Goal: Information Seeking & Learning: Learn about a topic

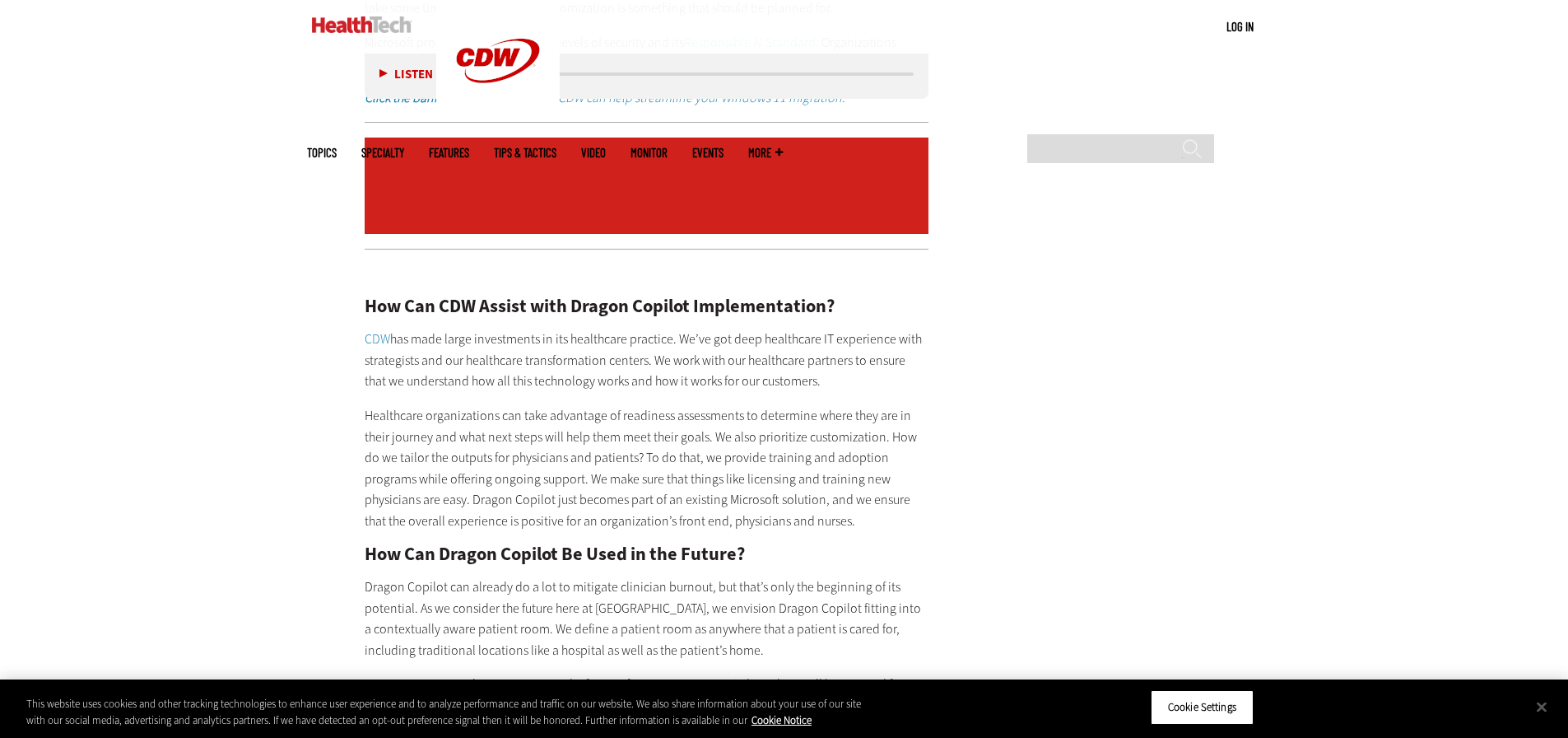
scroll to position [2965, 0]
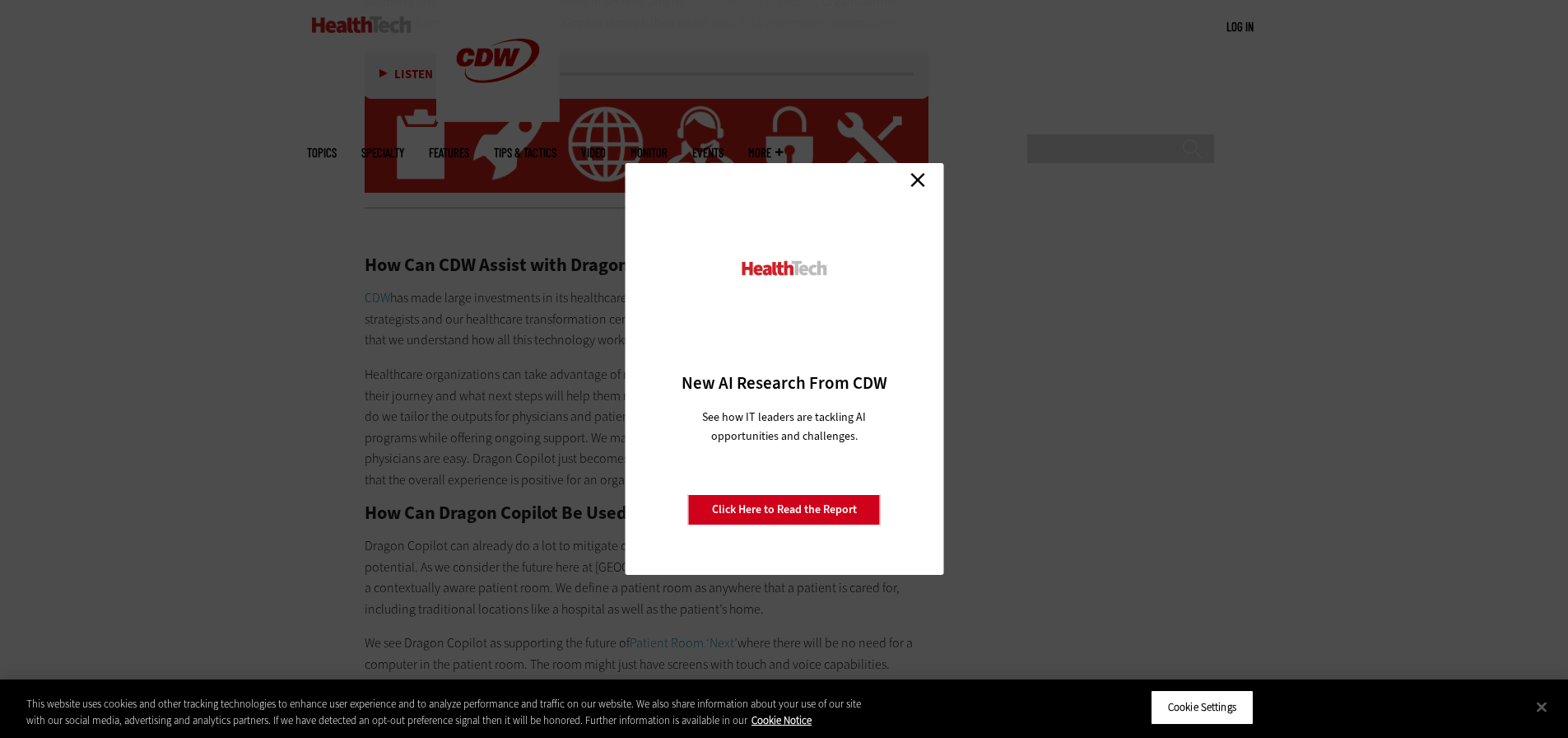
click at [913, 176] on link "Close" at bounding box center [918, 179] width 25 height 25
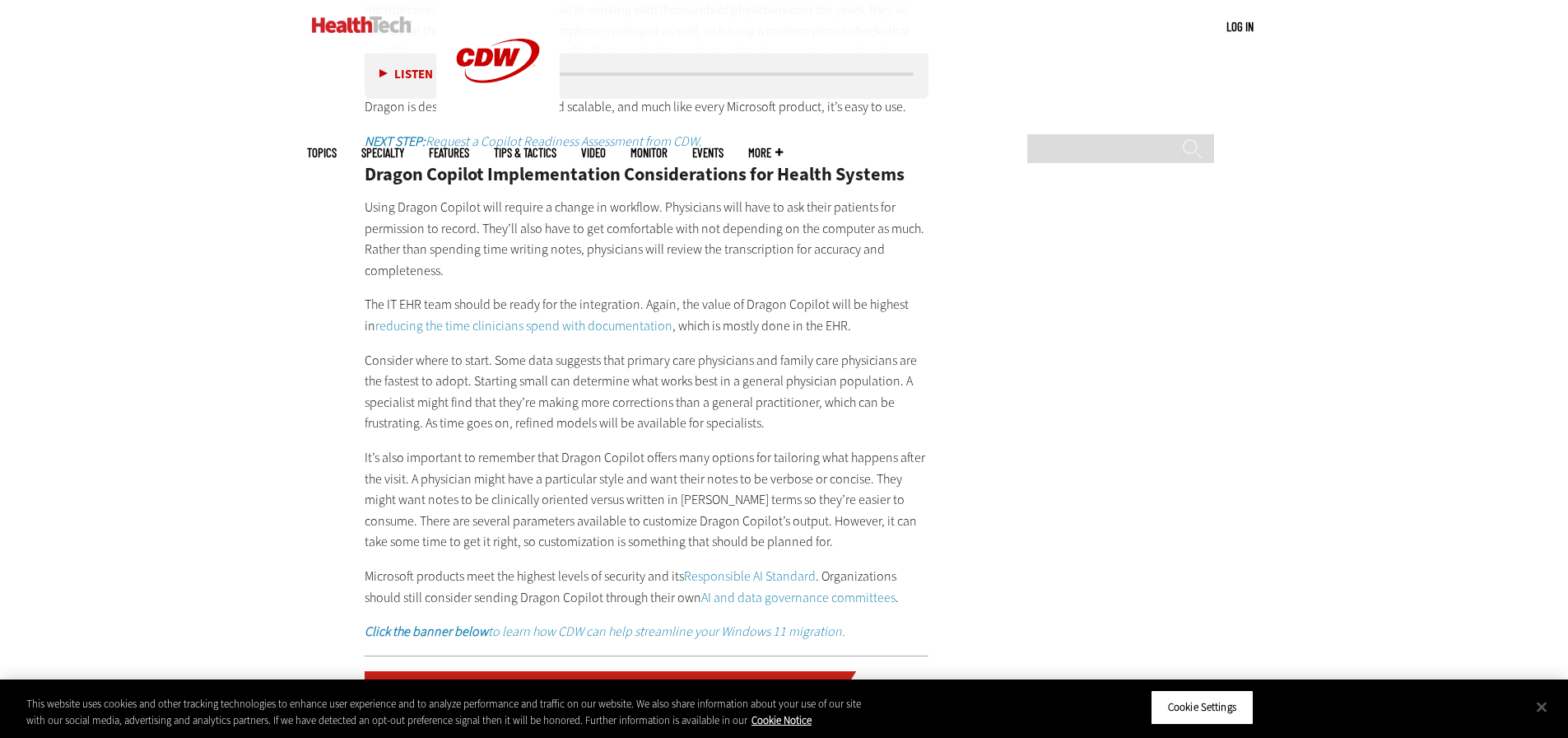
scroll to position [2388, 0]
drag, startPoint x: 459, startPoint y: 253, endPoint x: 345, endPoint y: 187, distance: 131.7
click at [357, 160] on article "[DATE] Twitter Facebook LinkedIn Reddit Flipboard Email Artificial Intelligence…" at bounding box center [631, 266] width 598 height 3798
copy div "Dragon Copilot Implementation Considerations for Health Systems Using Dragon Co…"
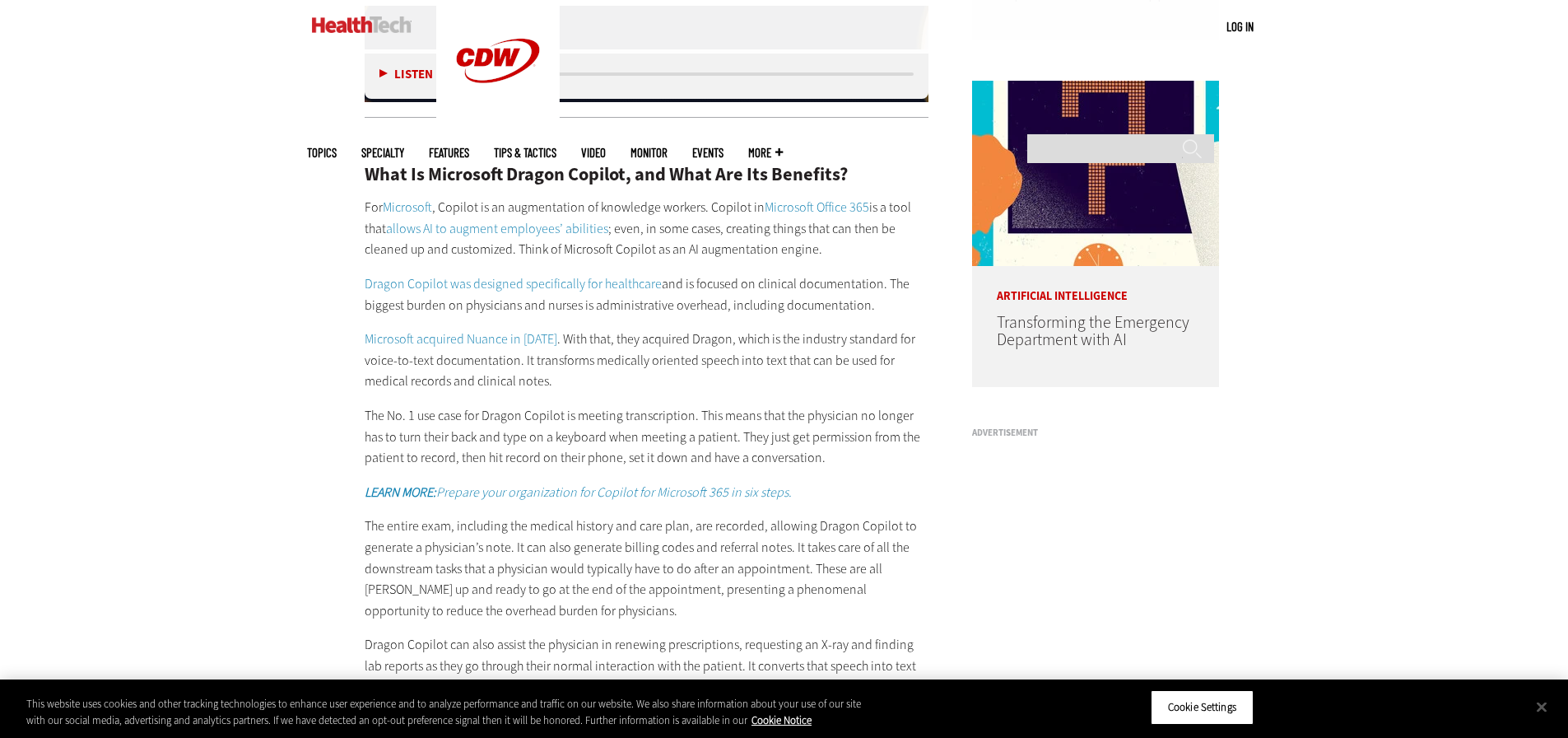
scroll to position [1482, 0]
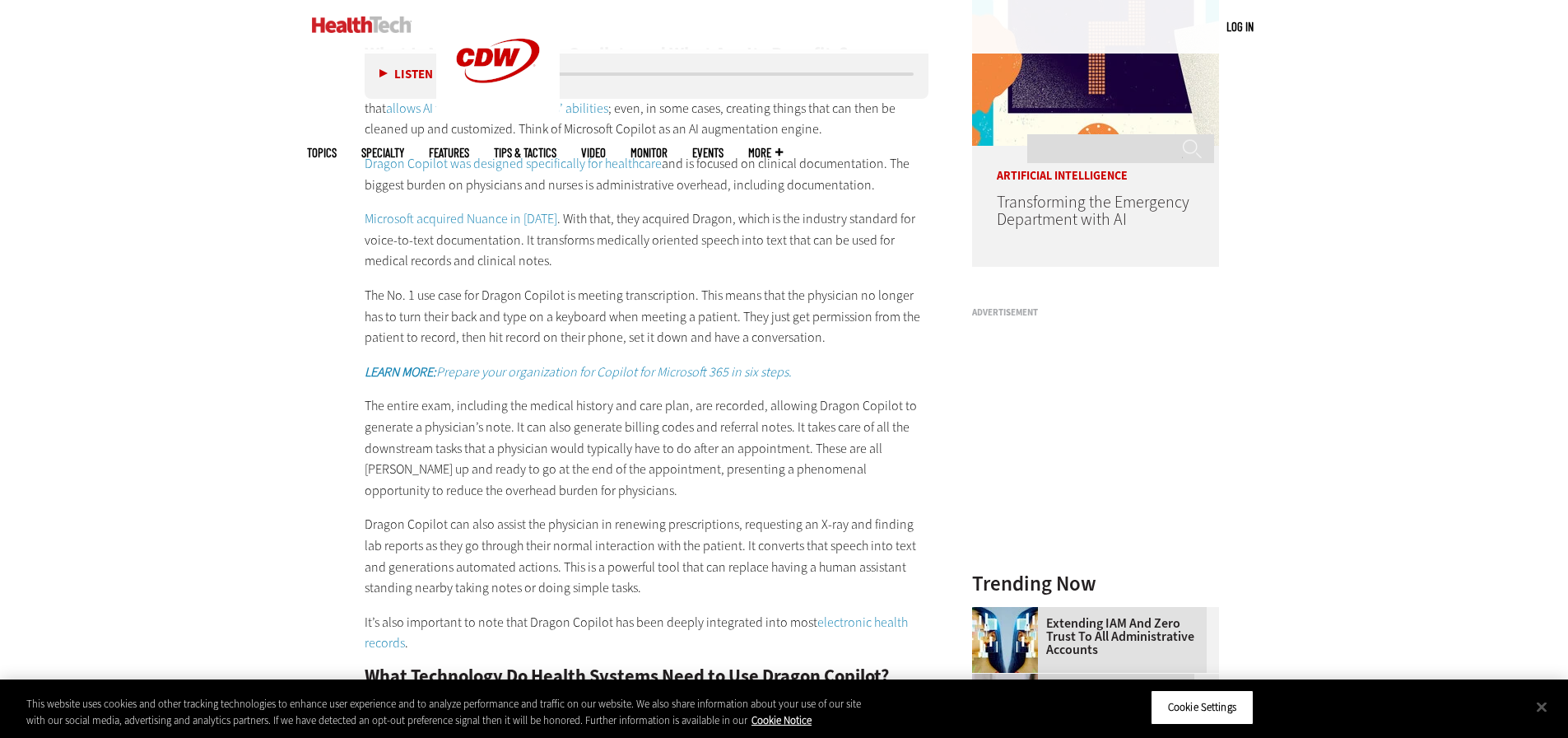
drag, startPoint x: 870, startPoint y: 187, endPoint x: 361, endPoint y: 170, distance: 509.3
copy p "Dragon Copilot was designed specifically for healthcare and is focused on clini…"
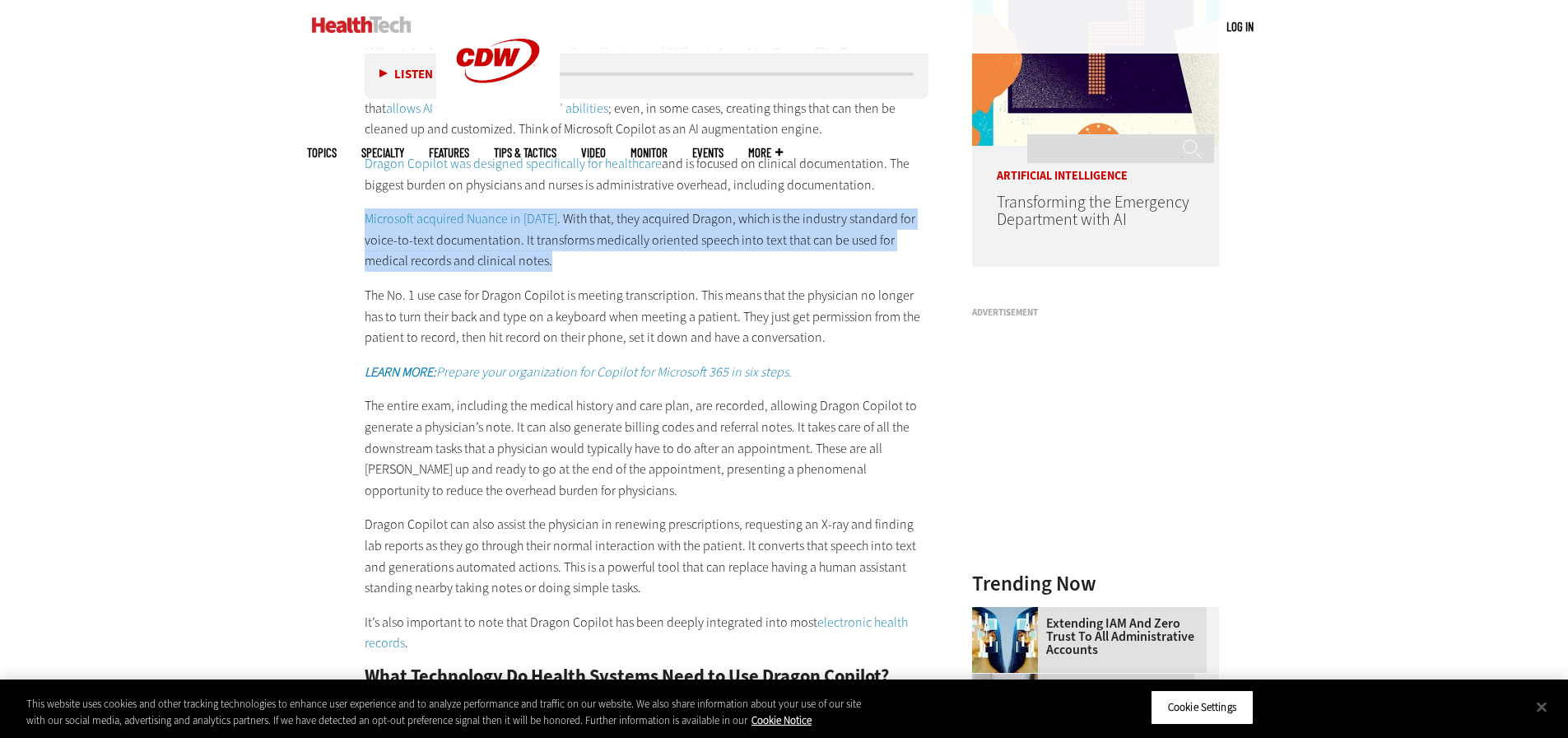
drag, startPoint x: 551, startPoint y: 261, endPoint x: 367, endPoint y: 223, distance: 187.9
click at [367, 223] on p "Microsoft acquired Nuance in [DATE] . With that, they acquired Dragon, which is…" at bounding box center [647, 240] width 564 height 64
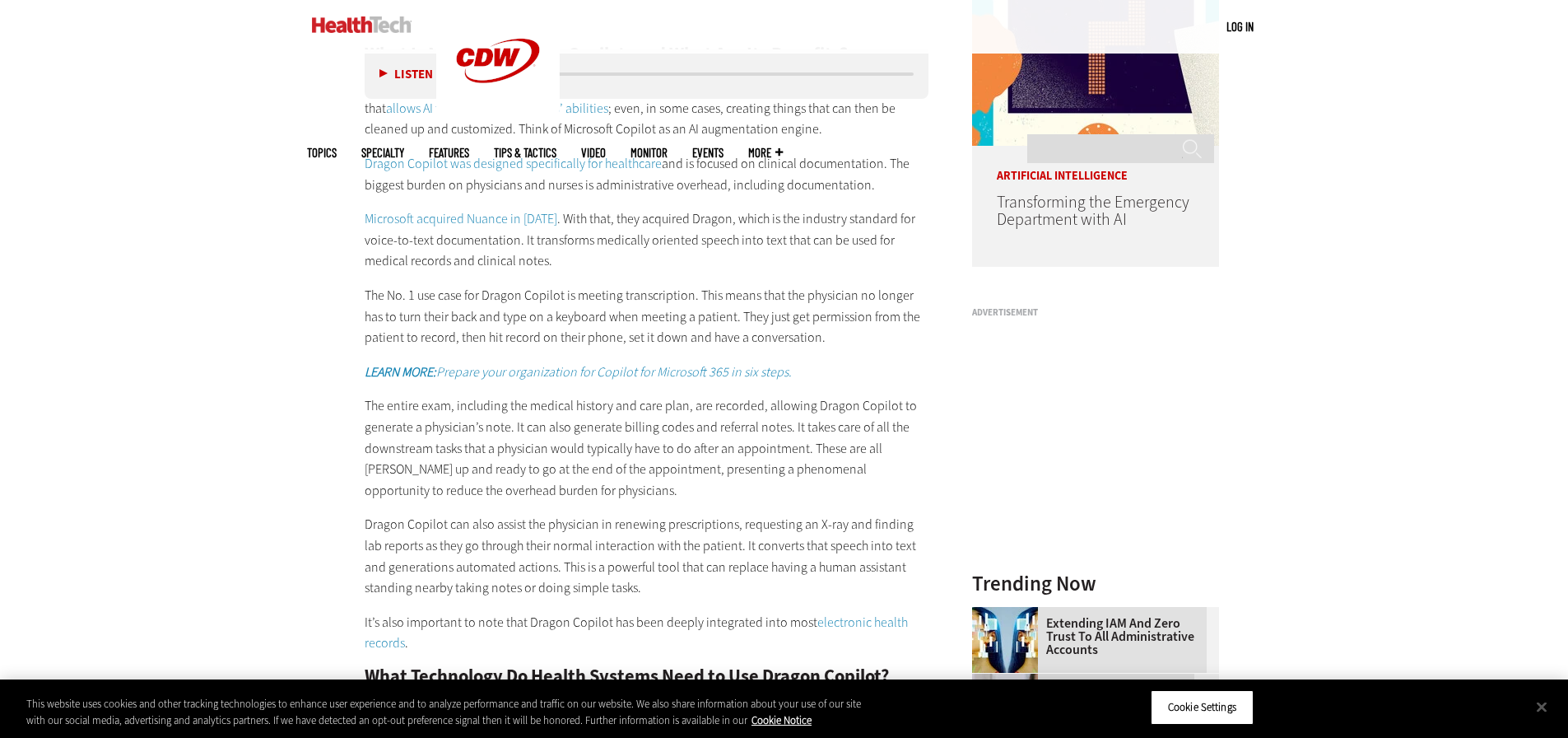
click at [834, 337] on p "The No. 1 use case for Dragon Copilot is meeting transcription. This means that…" at bounding box center [647, 316] width 564 height 64
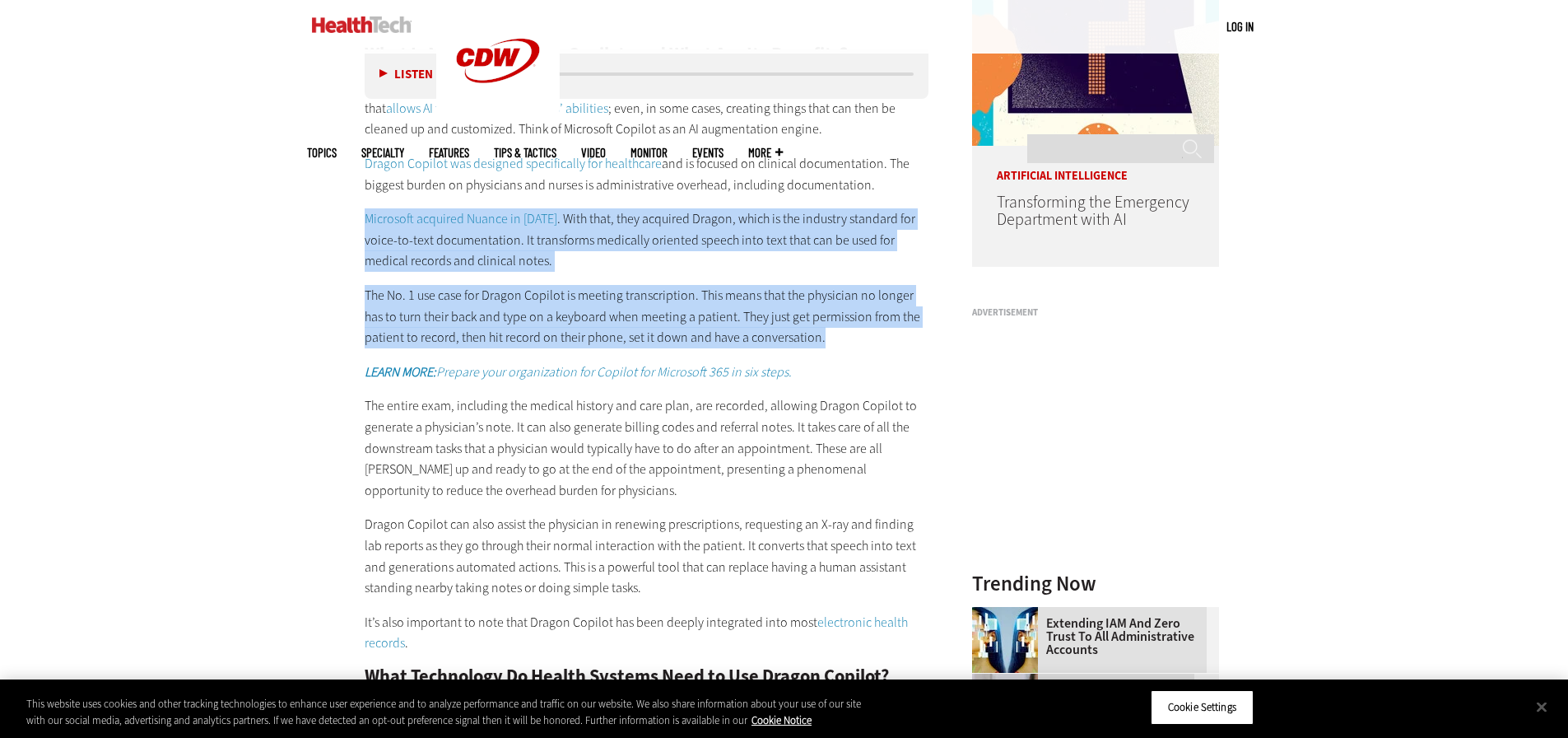
drag, startPoint x: 818, startPoint y: 336, endPoint x: 359, endPoint y: 221, distance: 473.2
copy div "Microsoft acquired Nuance in [DATE] . With that, they acquired Dragon, which is…"
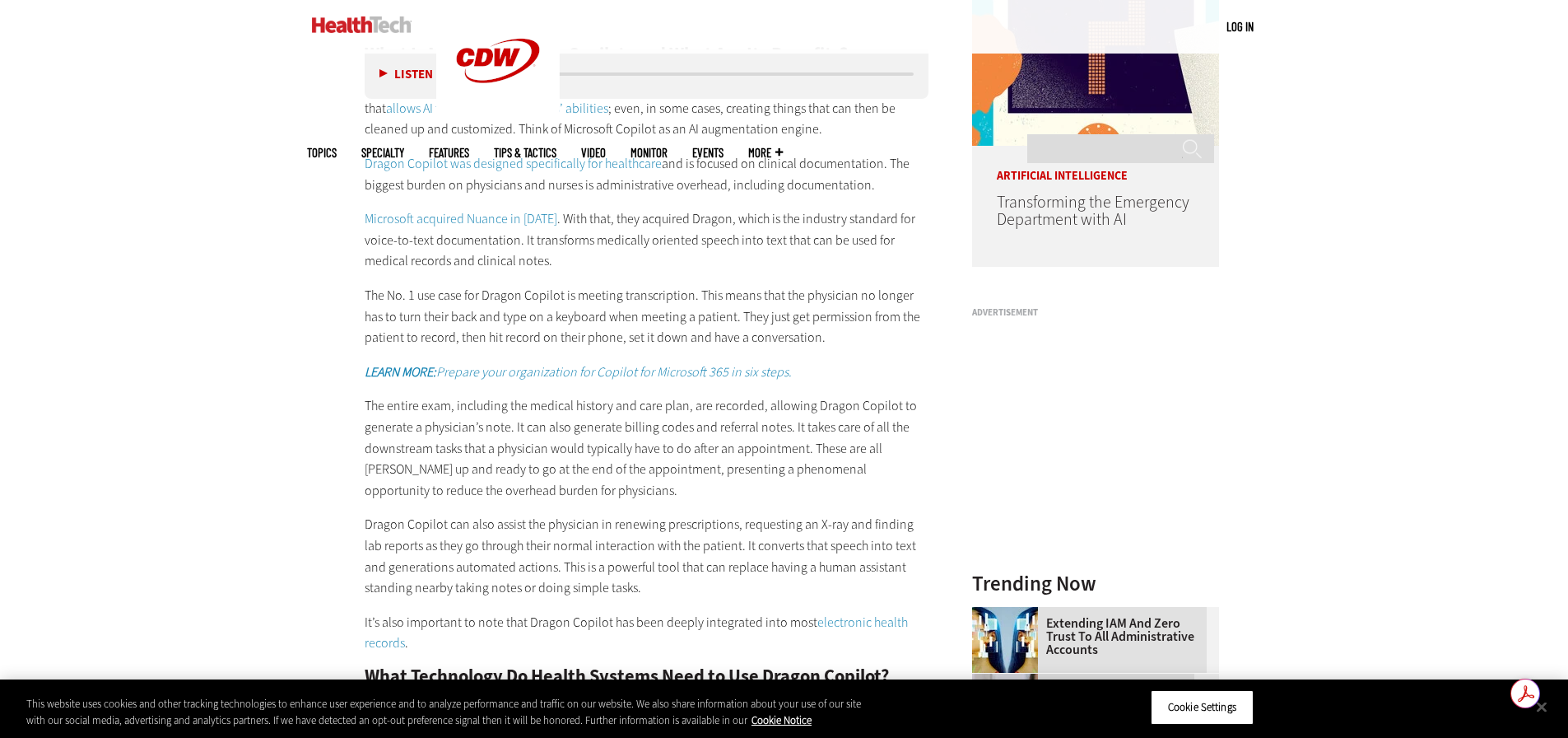
drag, startPoint x: 1422, startPoint y: 377, endPoint x: 1431, endPoint y: 381, distance: 9.8
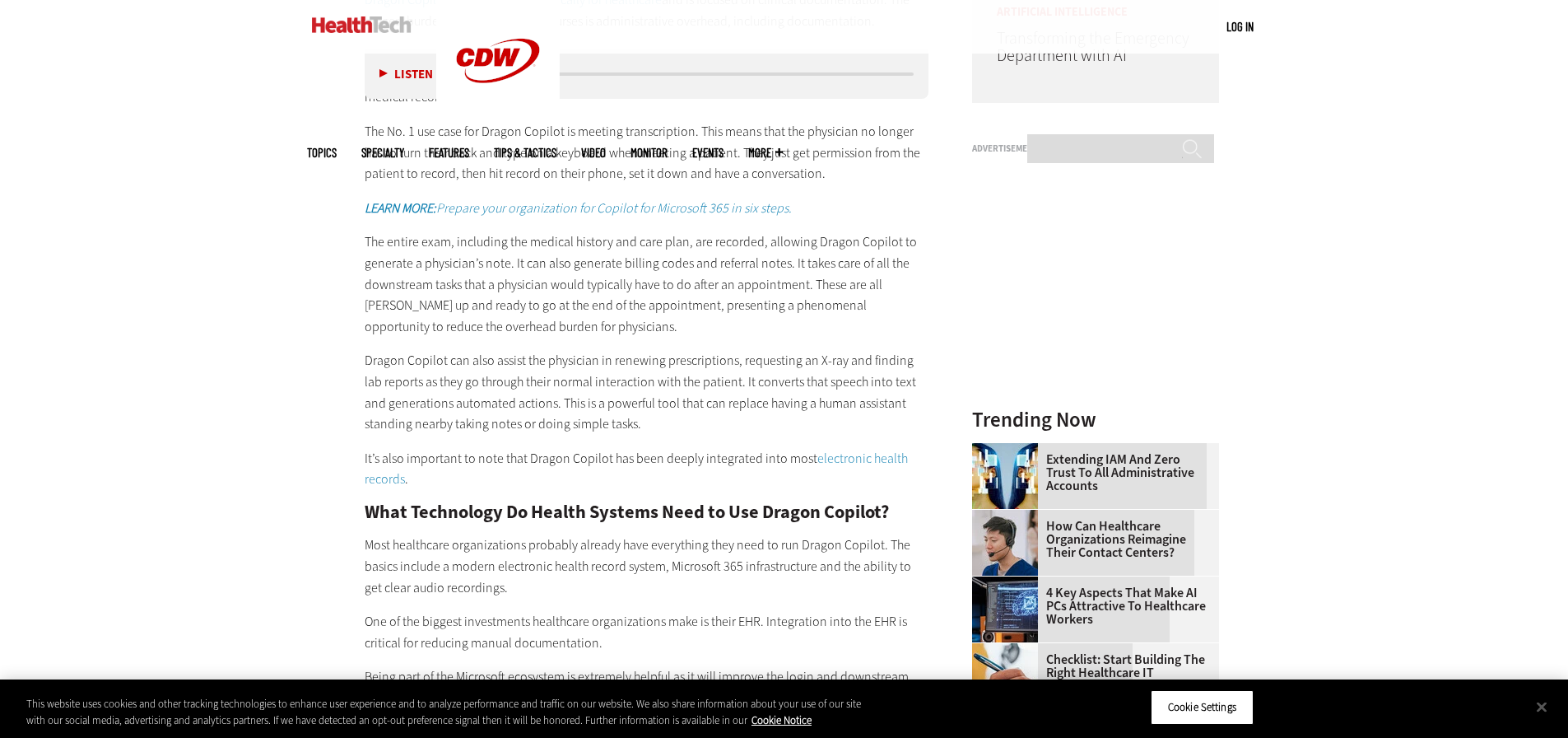
scroll to position [1647, 0]
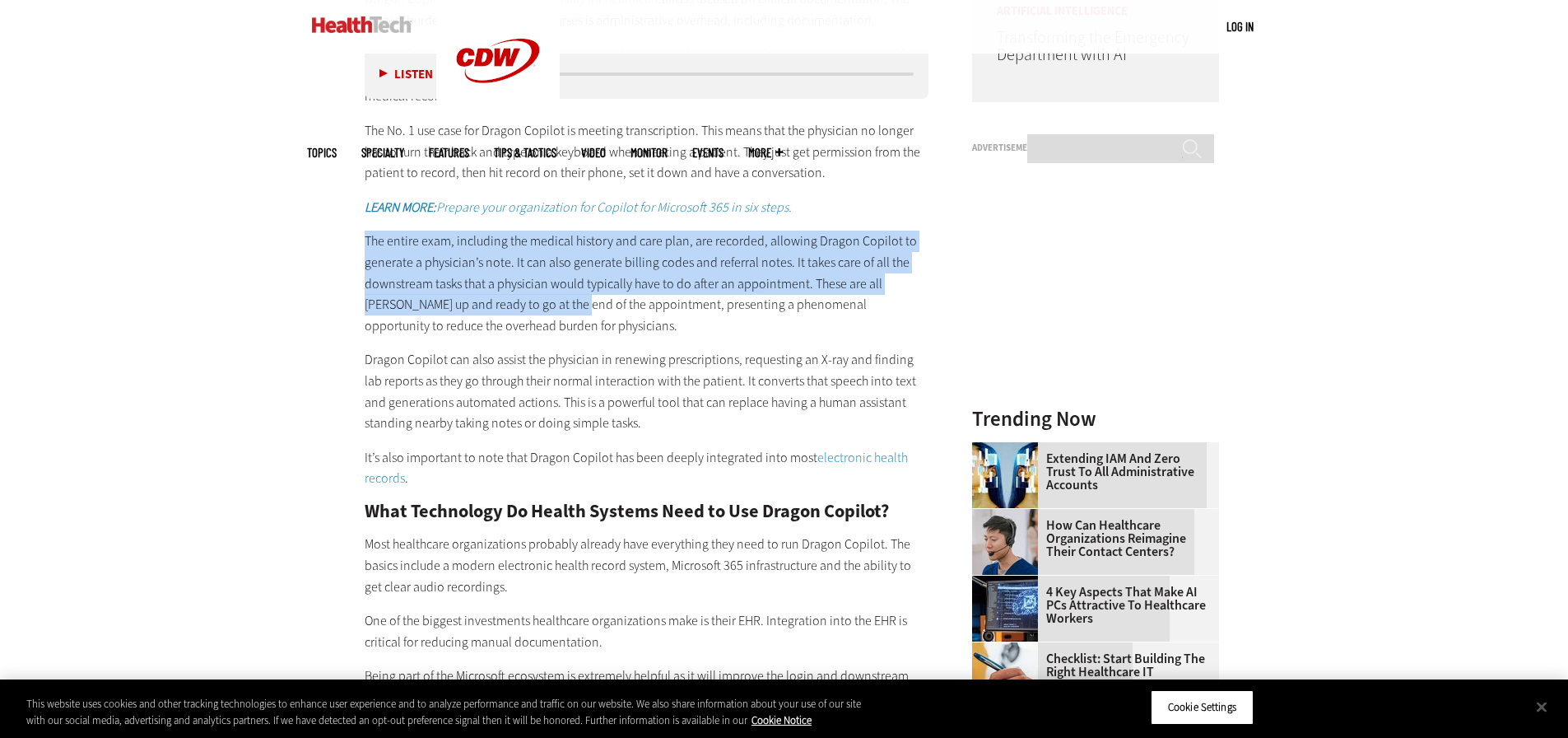
drag, startPoint x: 367, startPoint y: 237, endPoint x: 573, endPoint y: 308, distance: 217.9
click at [532, 298] on p "The entire exam, including the medical history and care plan, are recorded, all…" at bounding box center [647, 283] width 564 height 105
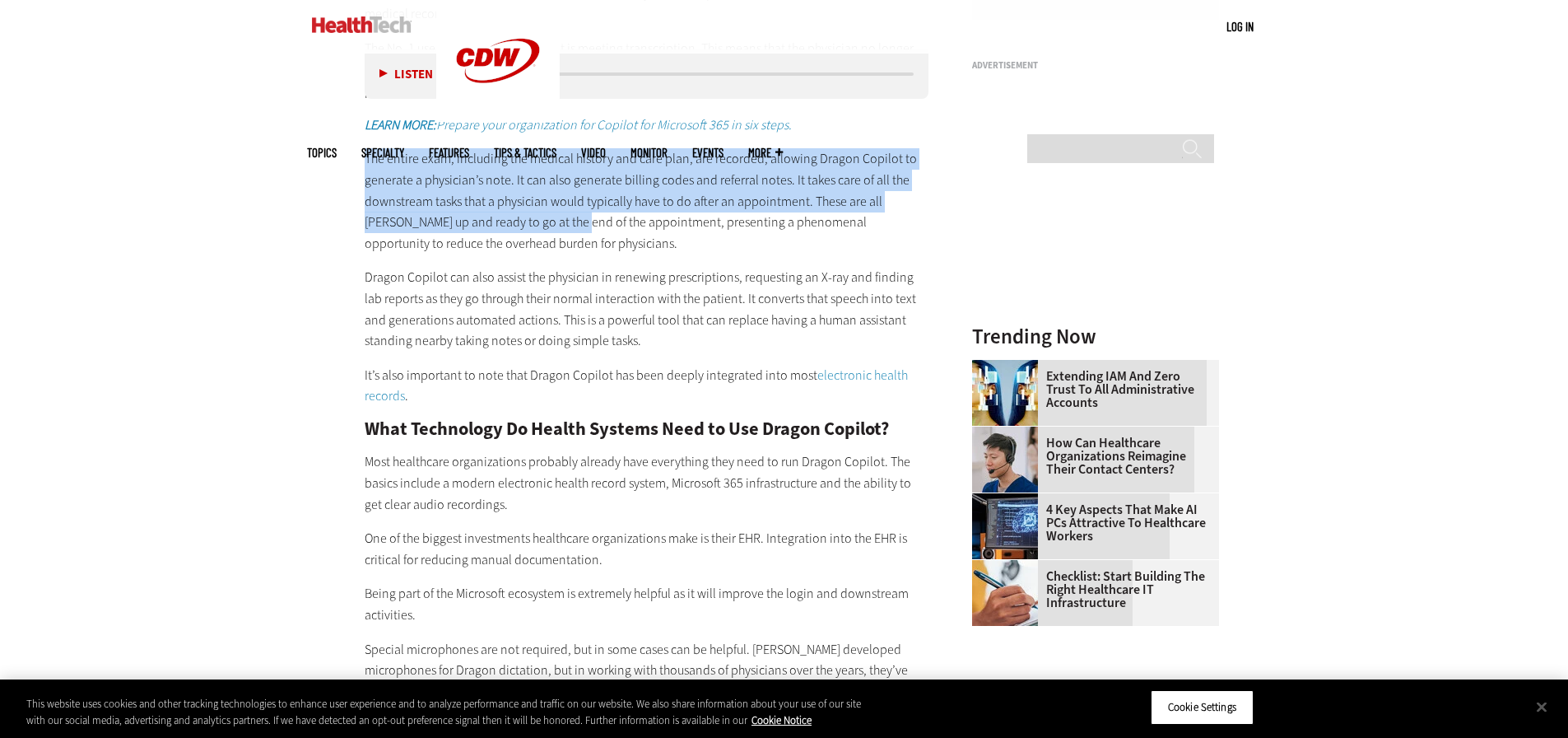
scroll to position [1565, 0]
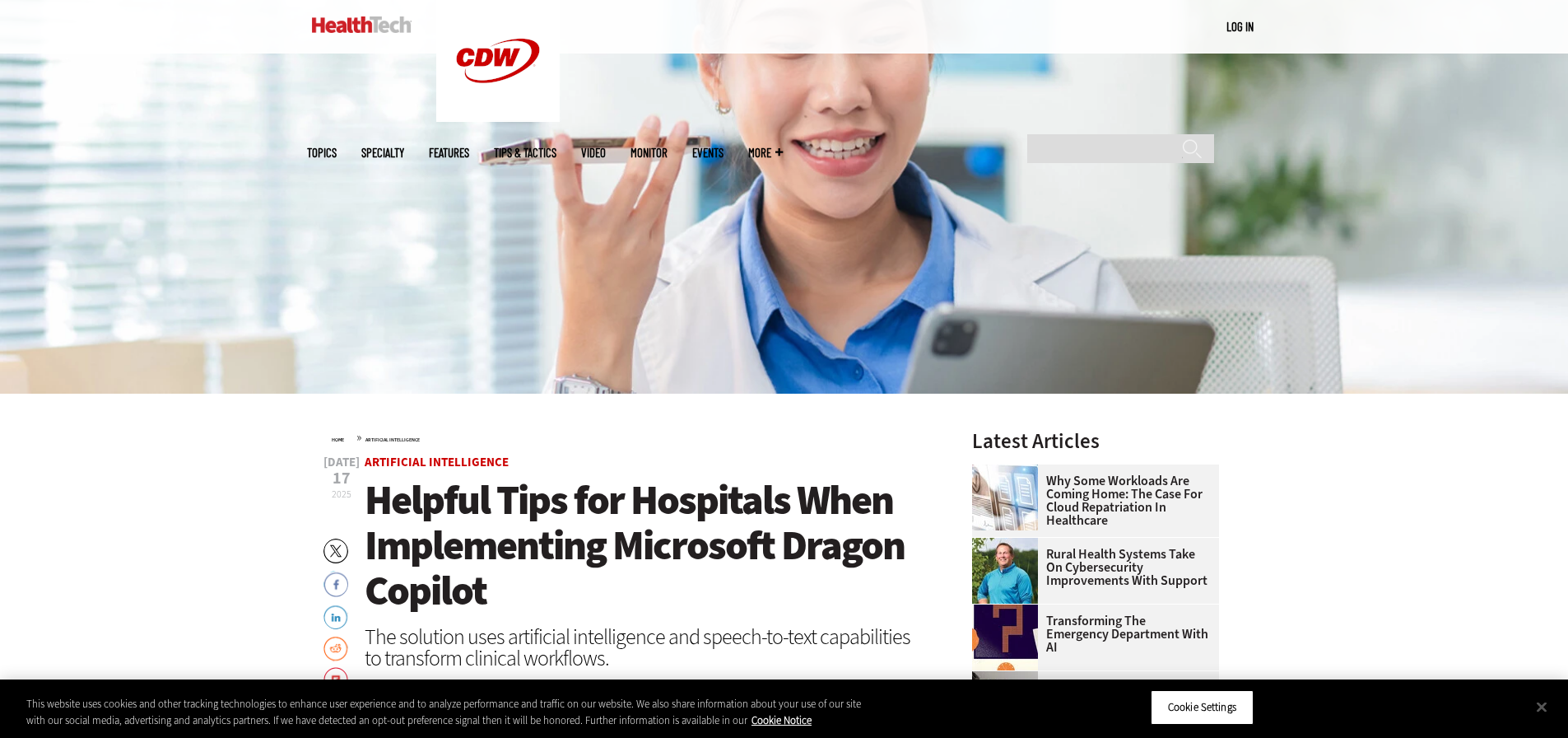
scroll to position [0, 0]
